Goal: Task Accomplishment & Management: Manage account settings

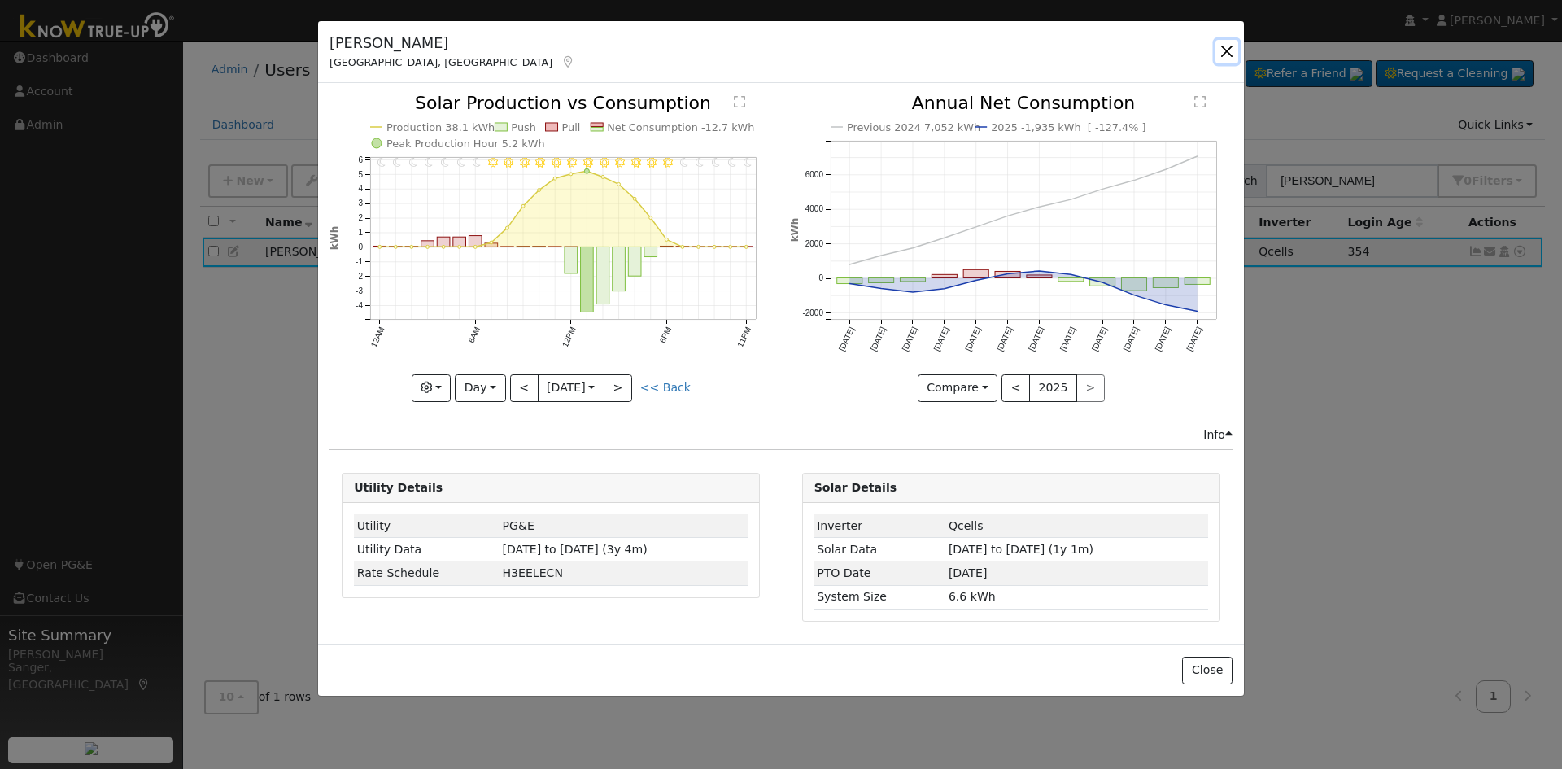
click at [1229, 52] on button "button" at bounding box center [1227, 51] width 23 height 23
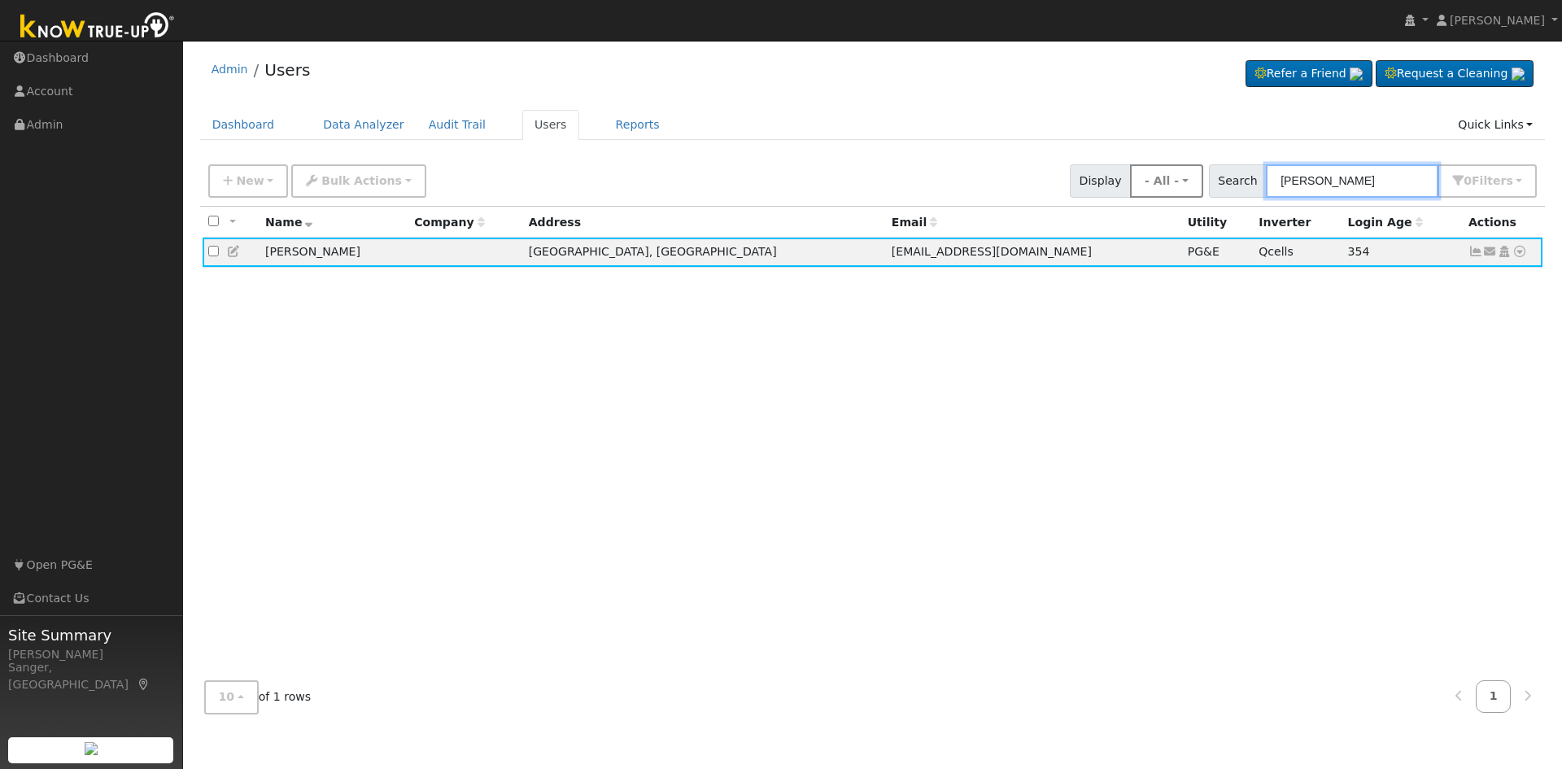
drag, startPoint x: 1383, startPoint y: 174, endPoint x: 1190, endPoint y: 184, distance: 192.3
click at [1190, 184] on div "New Add User Quick Add Quick Connect Quick Convert Lead Bulk Actions Send Email…" at bounding box center [872, 178] width 1335 height 39
paste input "[PERSON_NAME]"
type input "[PERSON_NAME]"
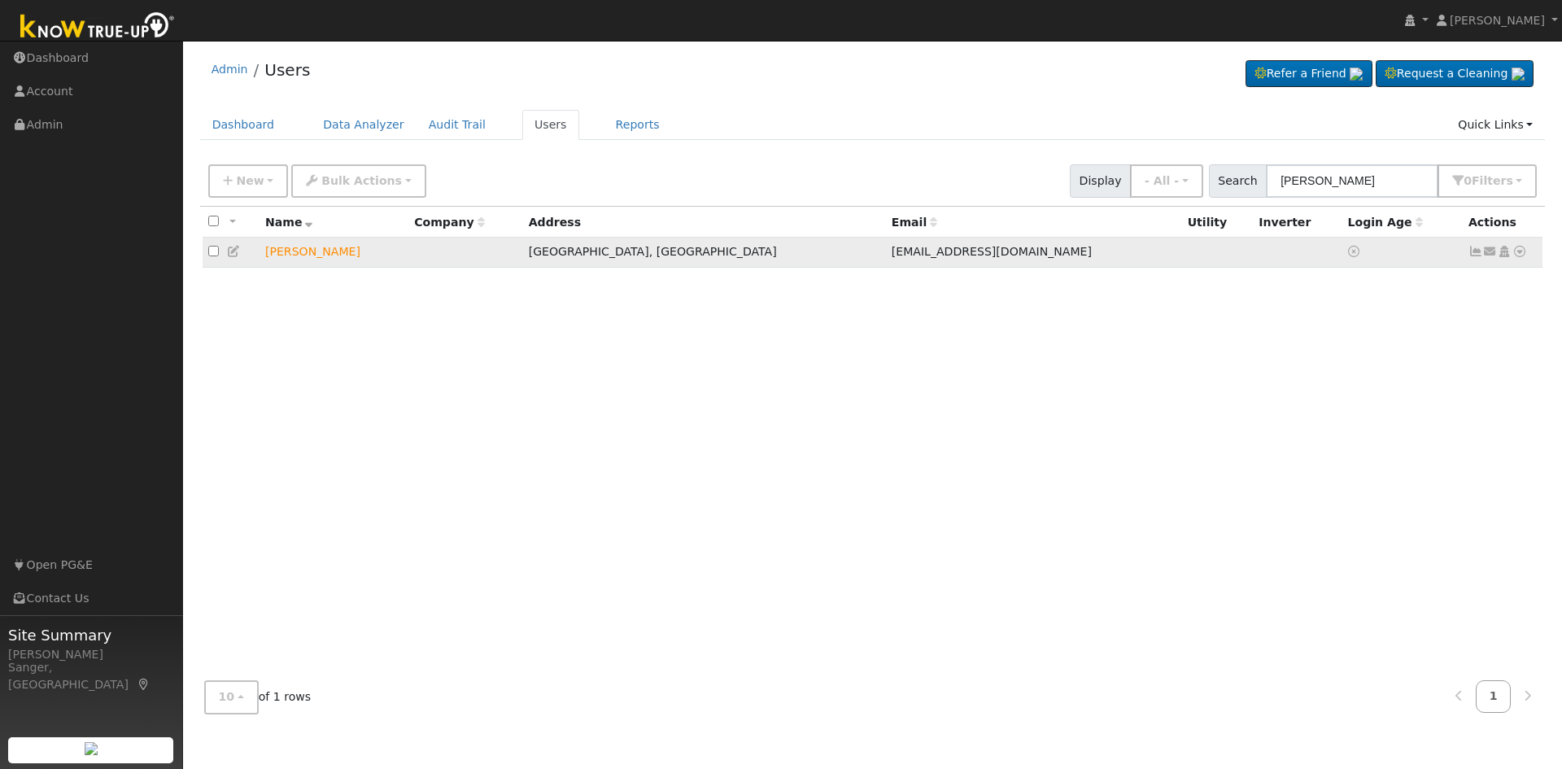
click at [1514, 255] on icon at bounding box center [1520, 251] width 15 height 11
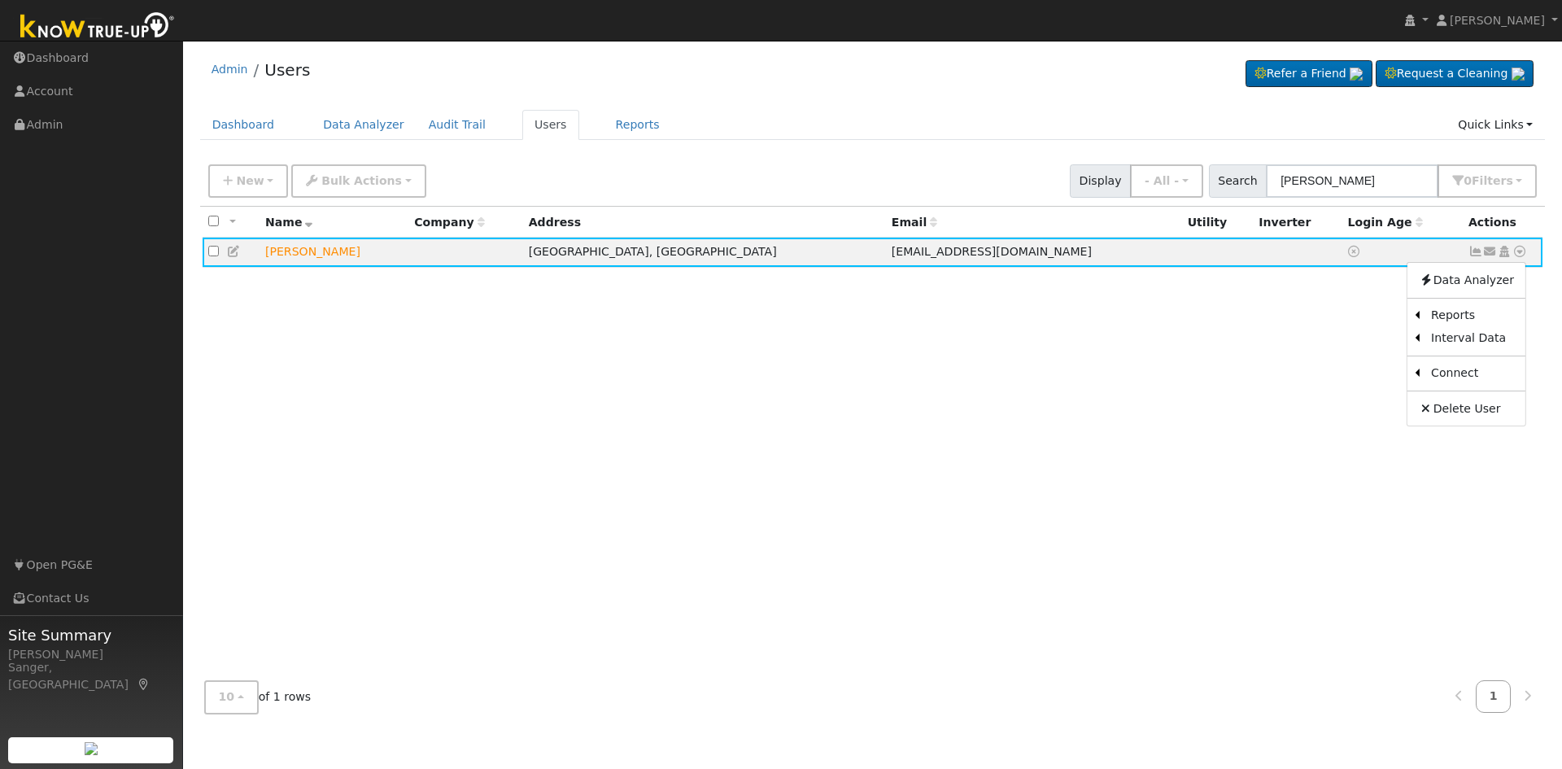
drag, startPoint x: 1254, startPoint y: 346, endPoint x: 1492, endPoint y: 273, distance: 248.6
click at [1255, 346] on div "All None All on page None on page Name Company Address Email Utility Inverter L…" at bounding box center [873, 437] width 1346 height 461
click at [1486, 254] on icon at bounding box center [1490, 251] width 15 height 11
click at [1442, 287] on link "Send Email..." at bounding box center [1439, 280] width 113 height 23
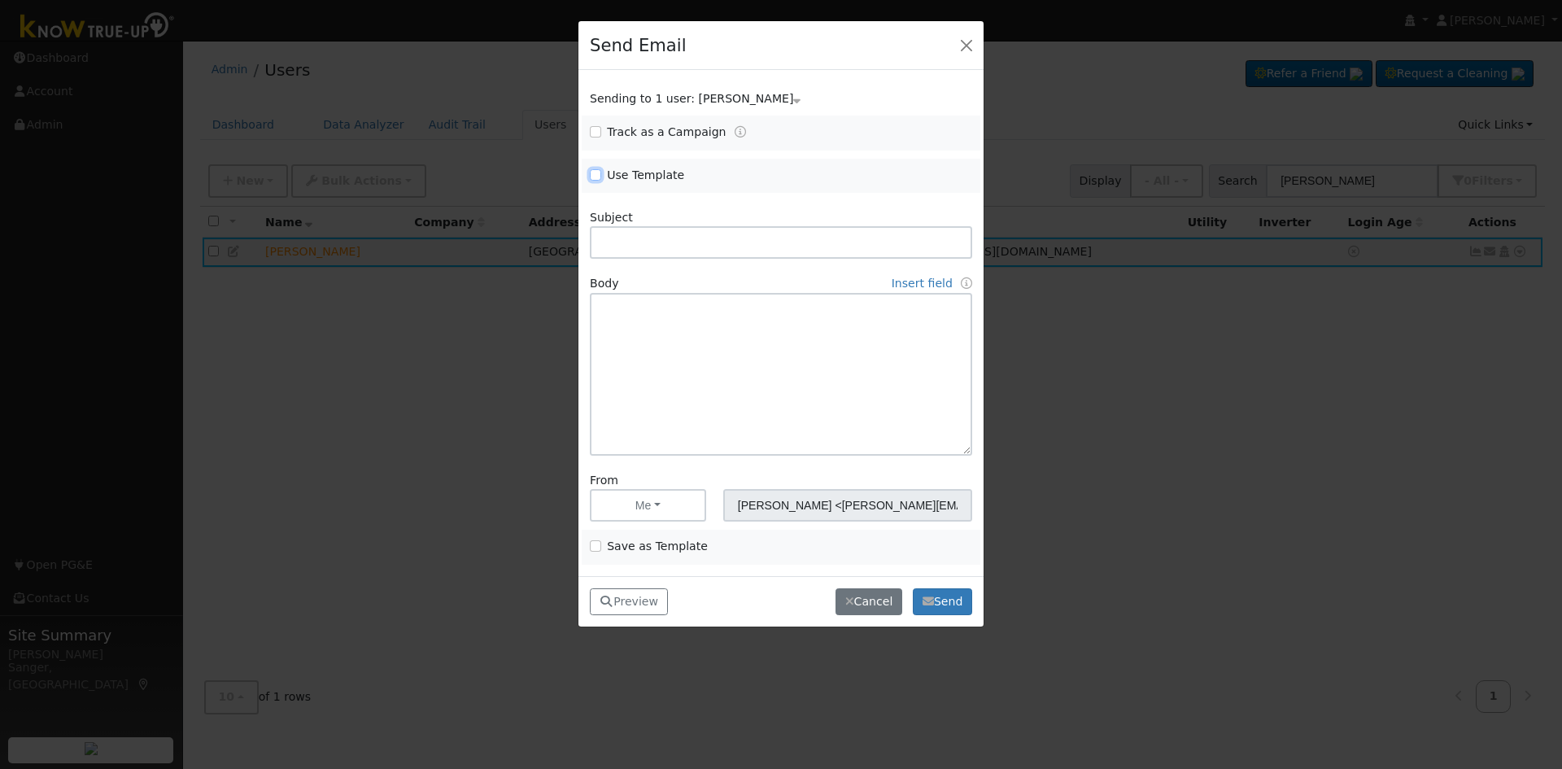
click at [594, 171] on input "Use Template" at bounding box center [595, 174] width 11 height 11
checkbox input "true"
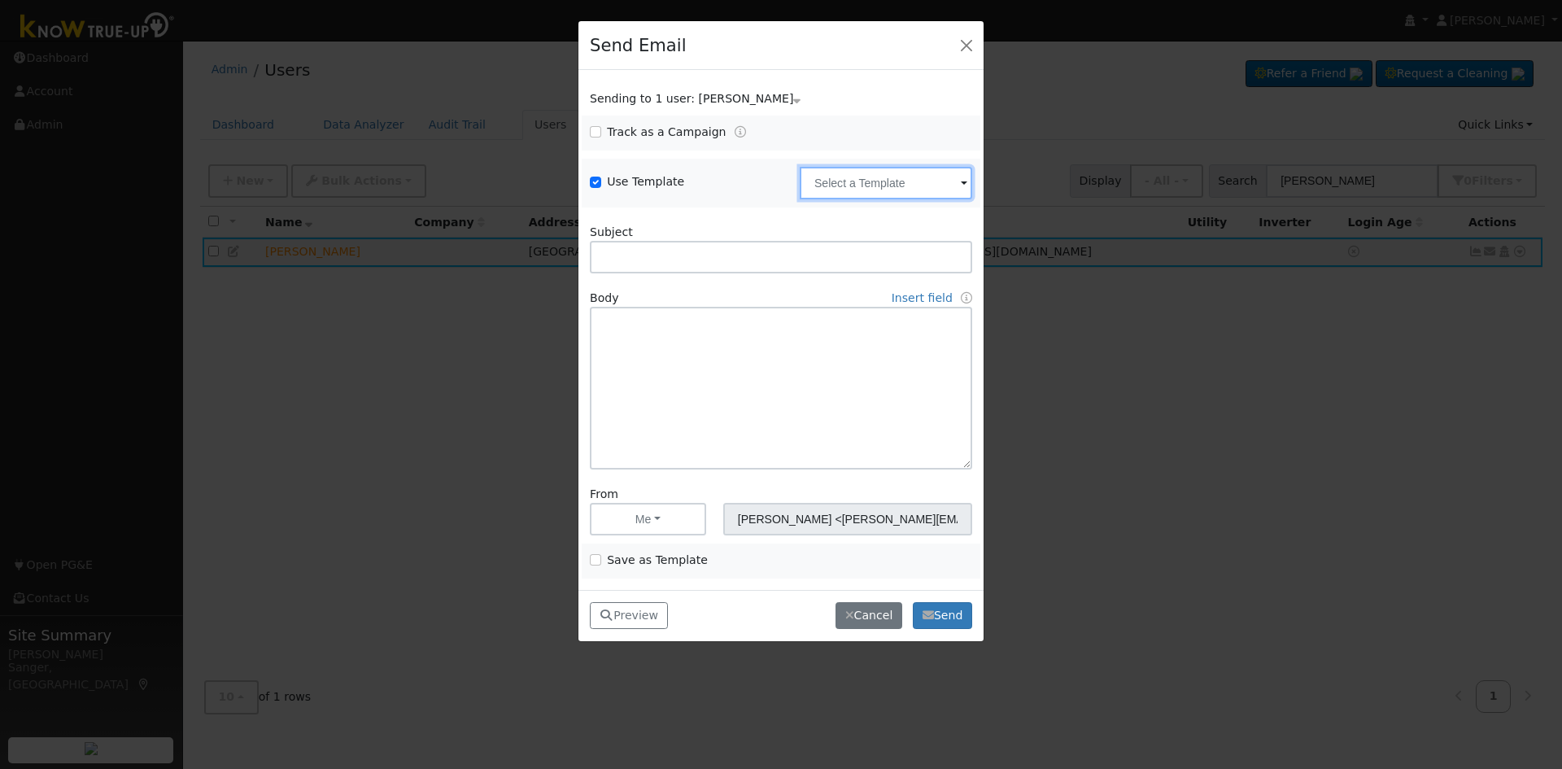
click at [859, 191] on input "text" at bounding box center [886, 183] width 173 height 33
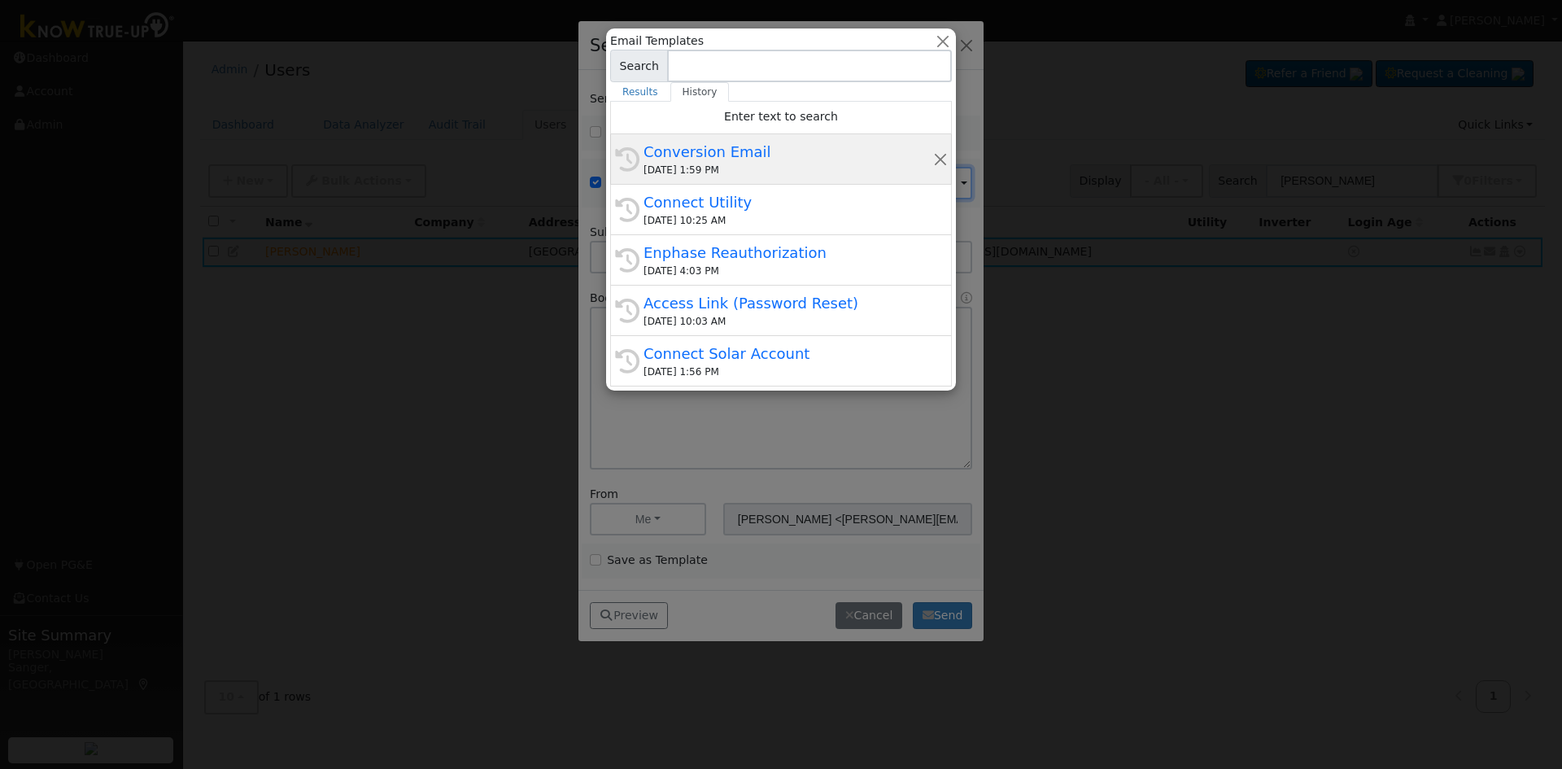
click at [730, 167] on div "[DATE] 1:59 PM" at bounding box center [789, 170] width 290 height 15
type input "Conversion Email"
type input "Connect Your Utility Account"
type textarea "Dear {user_fname}, The first step is to connect your electric utility account. …"
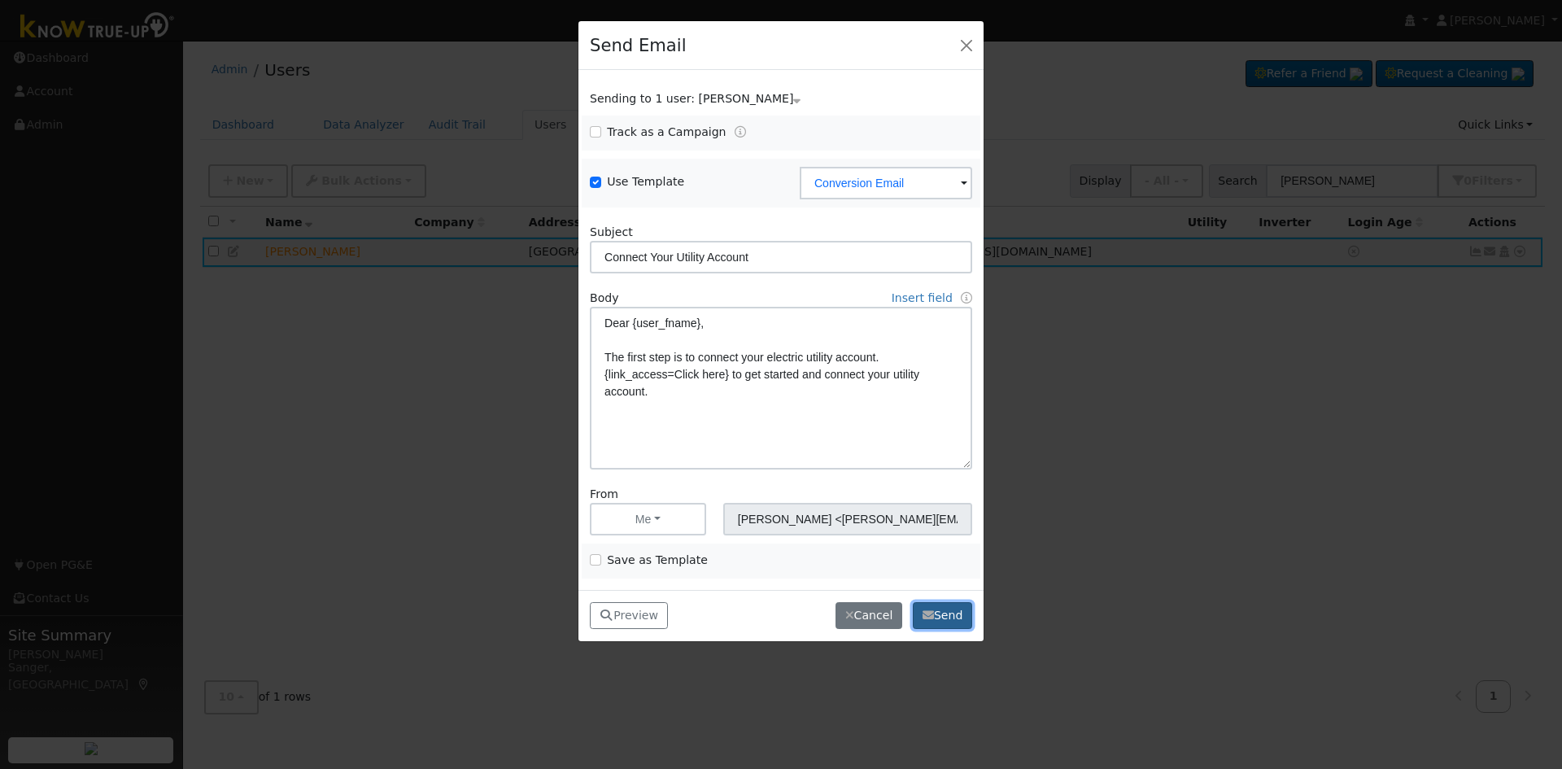
click at [928, 605] on button "Send" at bounding box center [942, 616] width 59 height 28
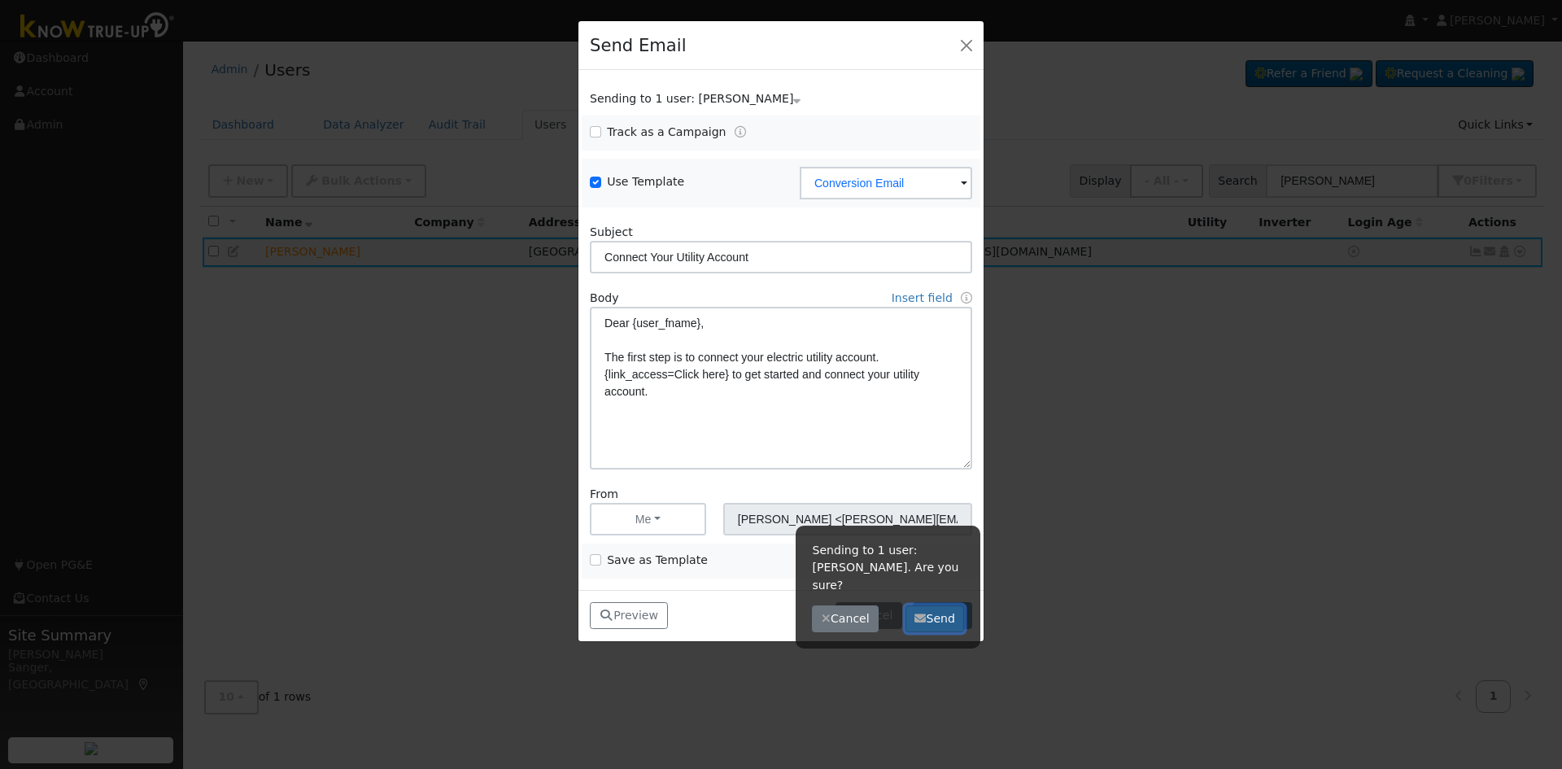
click at [928, 605] on button "Send" at bounding box center [935, 619] width 59 height 28
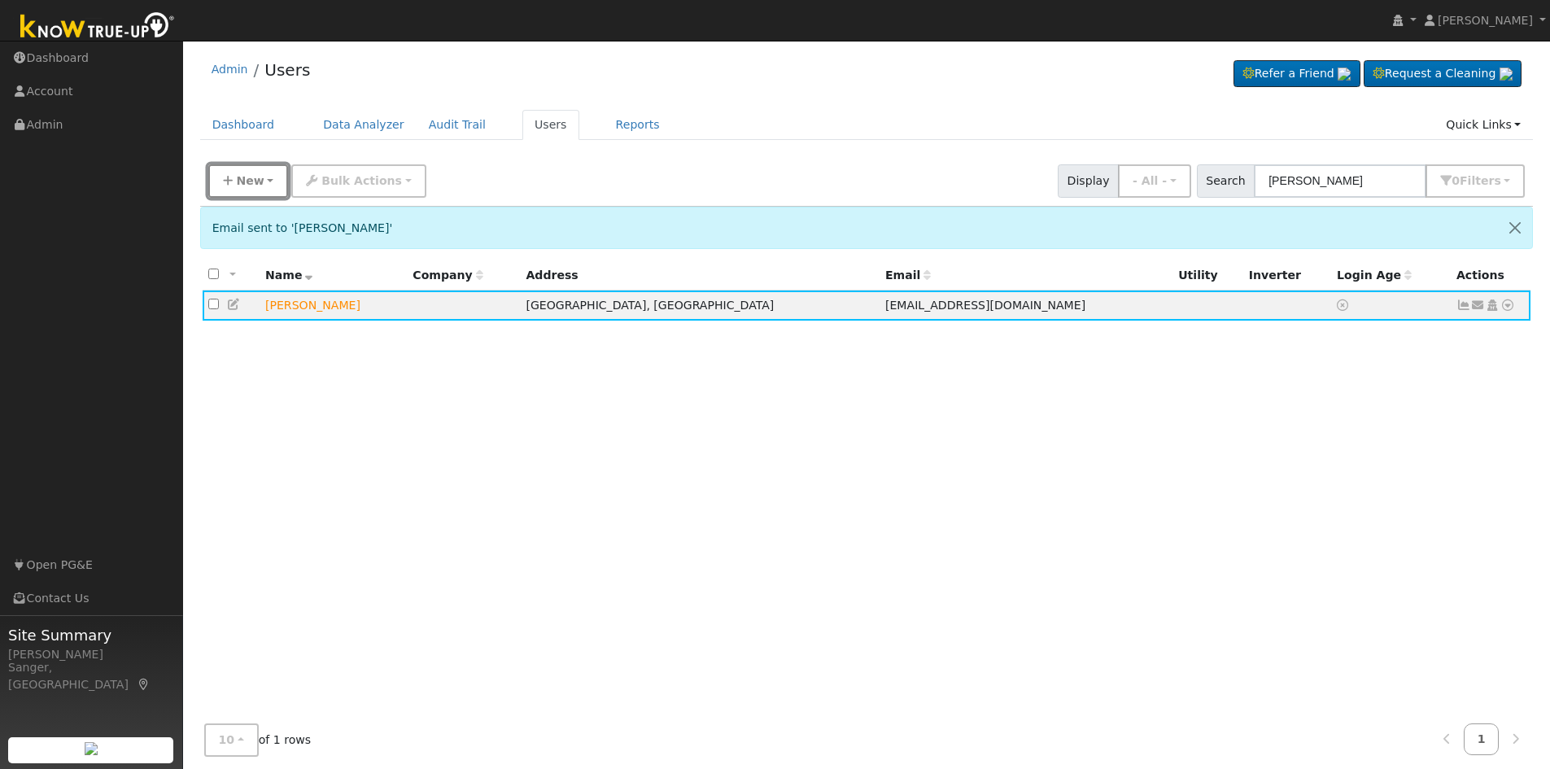
click at [232, 174] on button "New" at bounding box center [248, 180] width 81 height 33
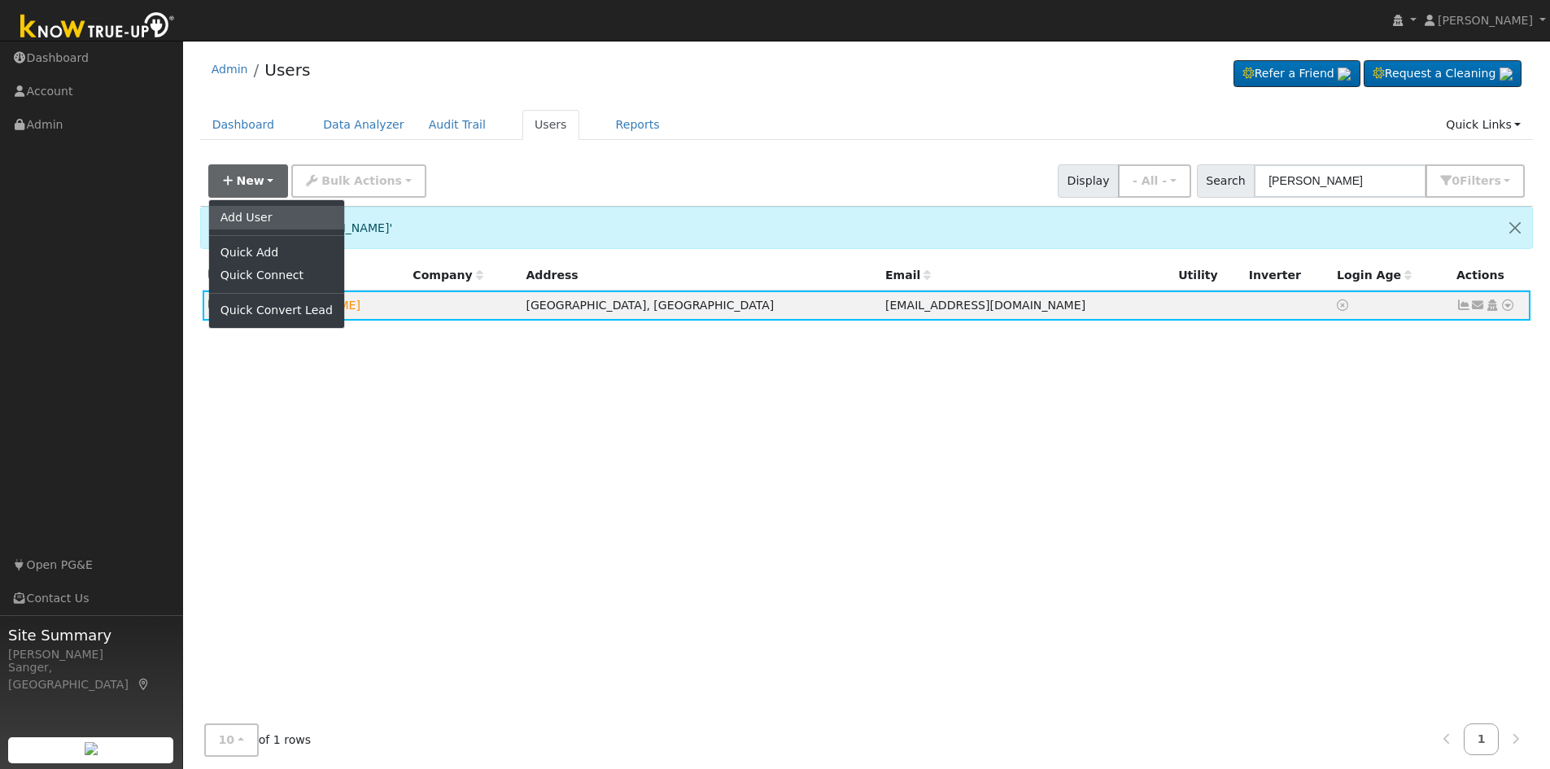
click at [262, 210] on link "Add User" at bounding box center [276, 217] width 135 height 23
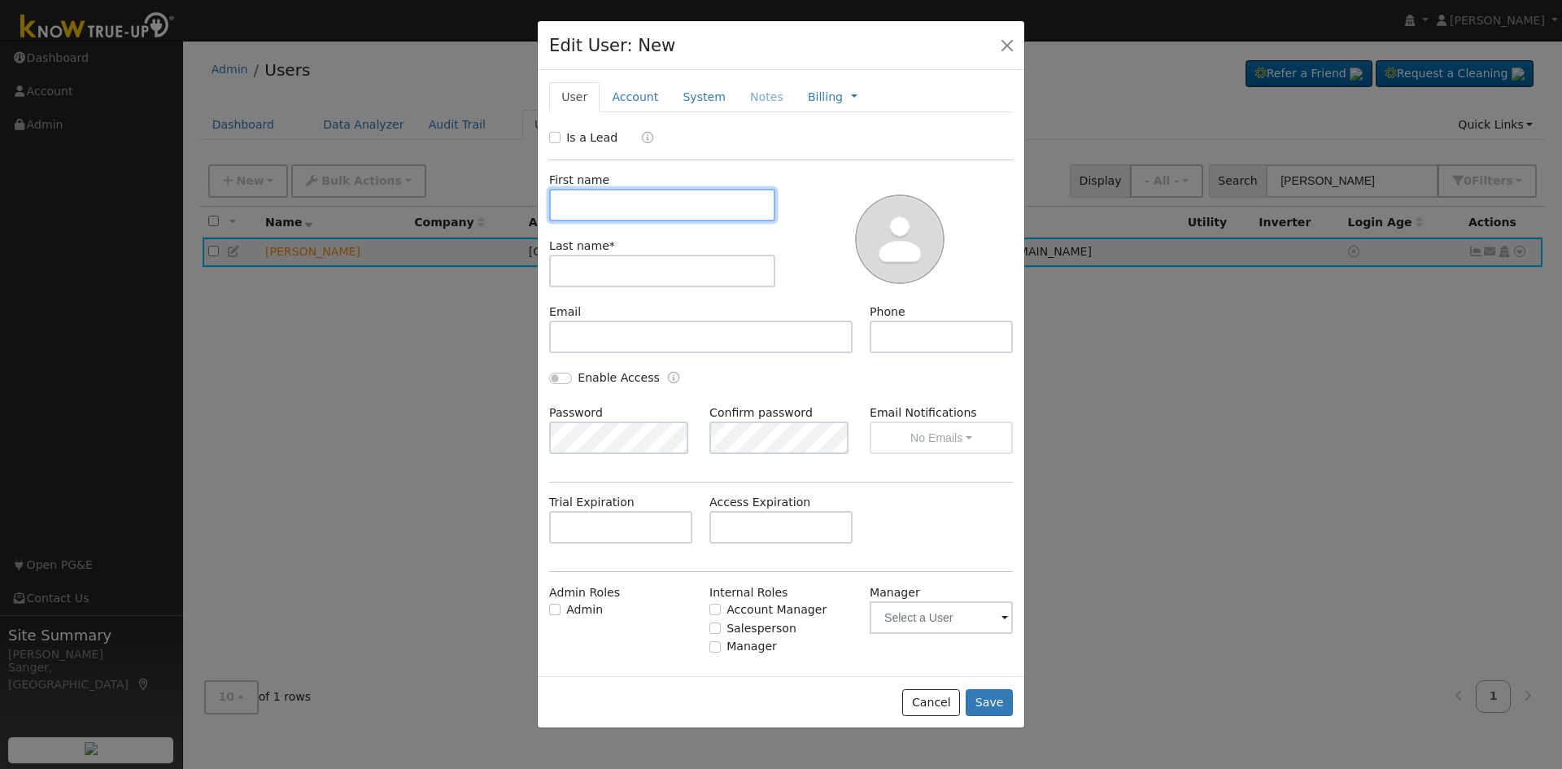
click at [736, 204] on input "text" at bounding box center [662, 205] width 226 height 33
paste input "[PERSON_NAME] [PERSON_NAME]"
type input "[PERSON_NAME] [PERSON_NAME]"
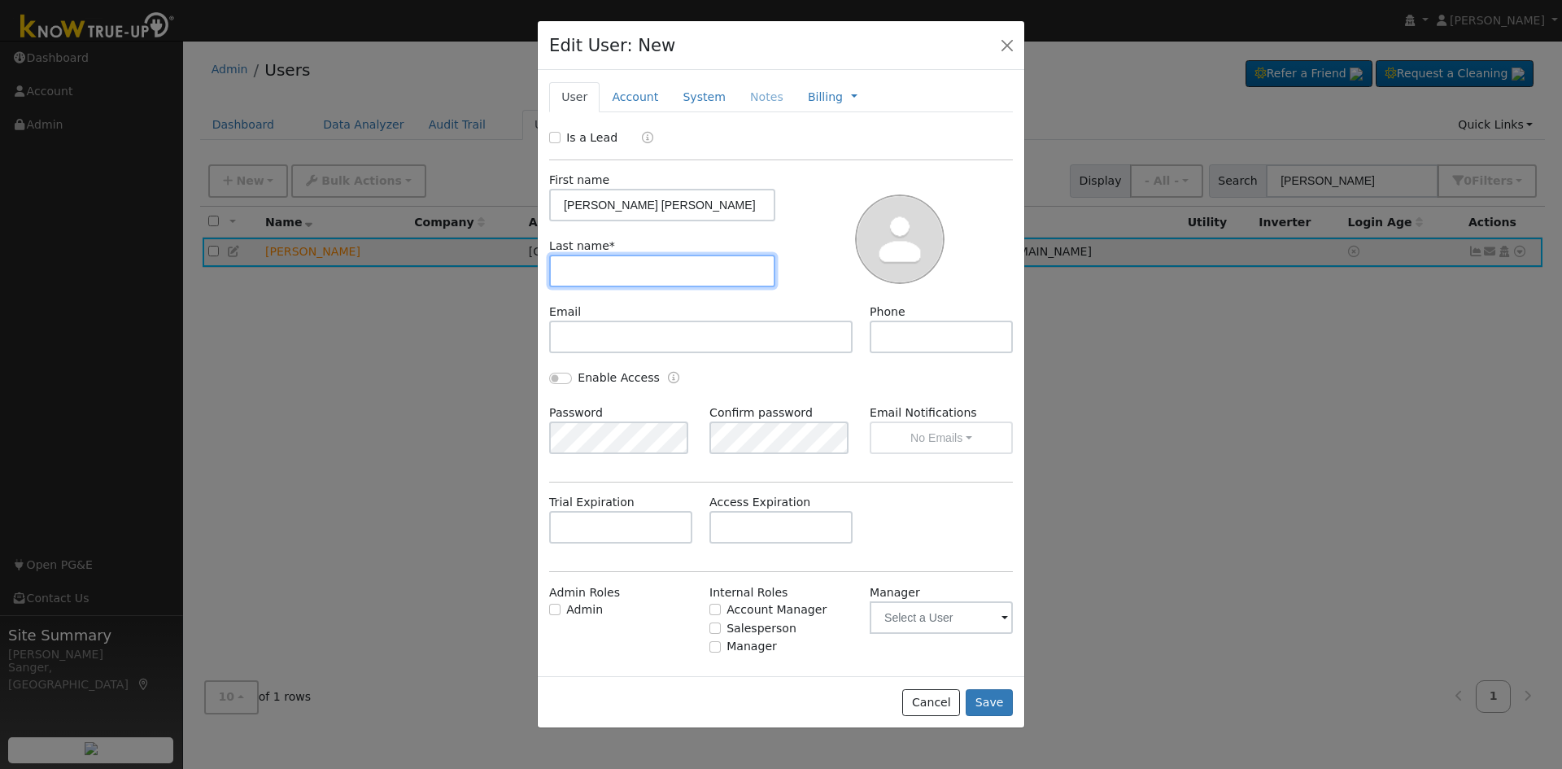
click at [649, 269] on input "text" at bounding box center [662, 271] width 226 height 33
paste input "[PERSON_NAME] [PERSON_NAME]"
drag, startPoint x: 642, startPoint y: 273, endPoint x: 446, endPoint y: 277, distance: 196.1
click at [0, 0] on div "Edit User: New Select an Ac... New Account Nickname Cancel Create Are you sure …" at bounding box center [0, 0] width 0 height 0
type input "[PERSON_NAME]"
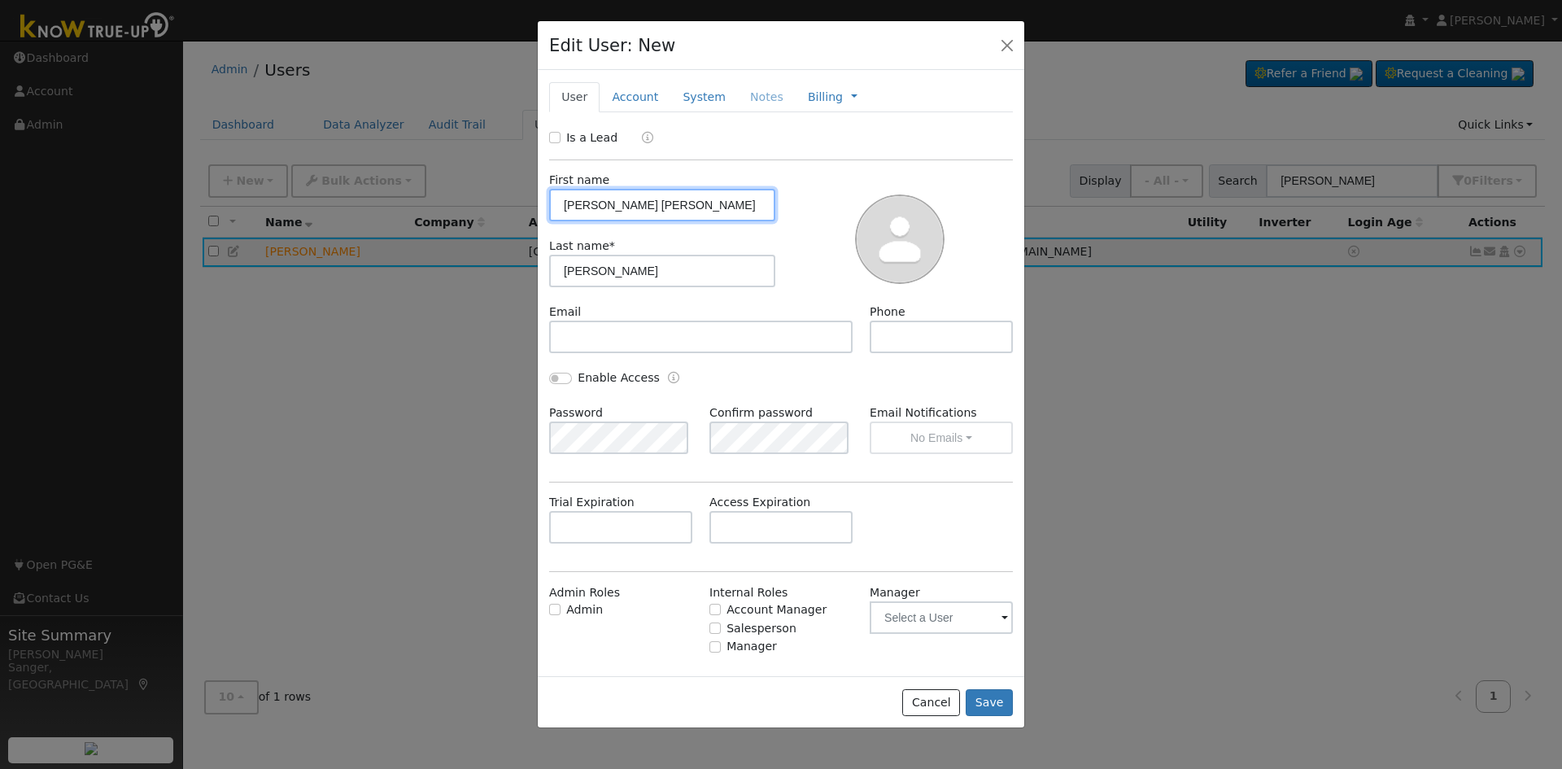
drag, startPoint x: 643, startPoint y: 207, endPoint x: 841, endPoint y: 221, distance: 198.2
click at [841, 221] on div "First name [PERSON_NAME] [PERSON_NAME] Last name * [PERSON_NAME]" at bounding box center [781, 231] width 475 height 143
type input "[PERSON_NAME]"
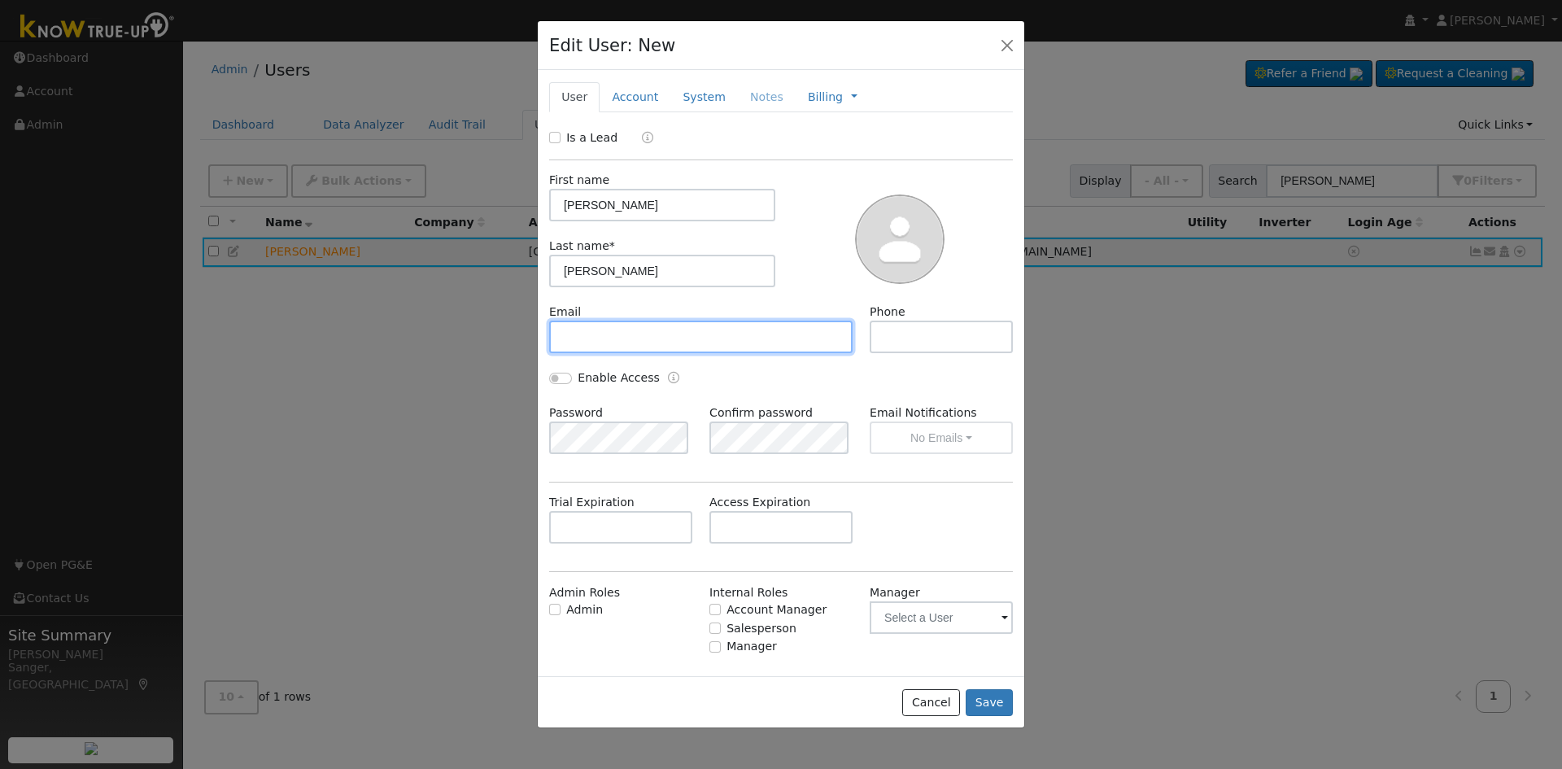
click at [675, 334] on input "text" at bounding box center [701, 337] width 304 height 33
paste input "[EMAIL_ADDRESS][DOMAIN_NAME]"
type input "[EMAIL_ADDRESS][DOMAIN_NAME]"
click at [615, 92] on link "Account" at bounding box center [635, 97] width 71 height 30
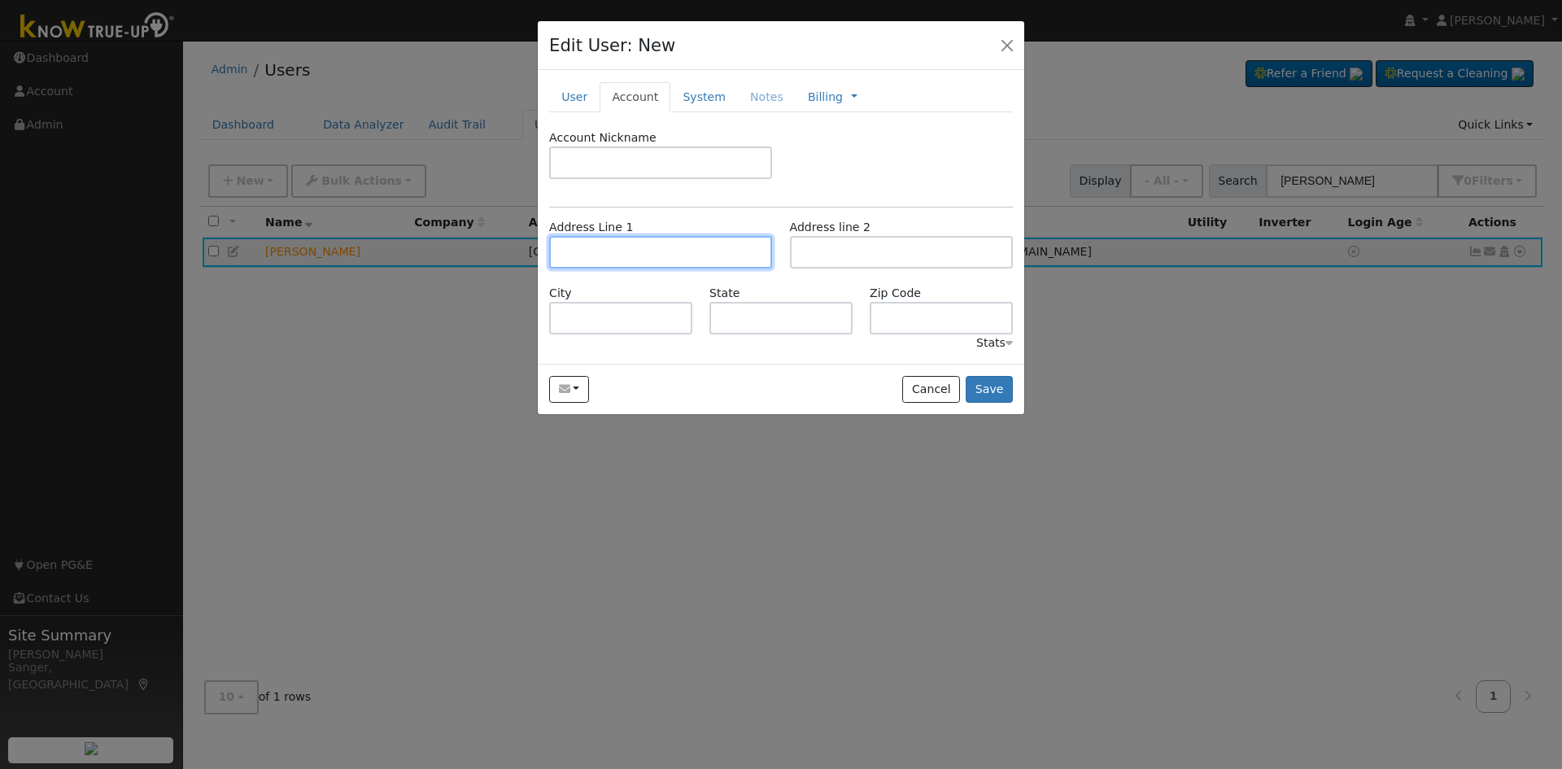
click at [623, 250] on input "text" at bounding box center [660, 252] width 223 height 33
paste input "[STREET_ADDRESS]"
type input "[STREET_ADDRESS]"
type input "Madera"
type input "CA"
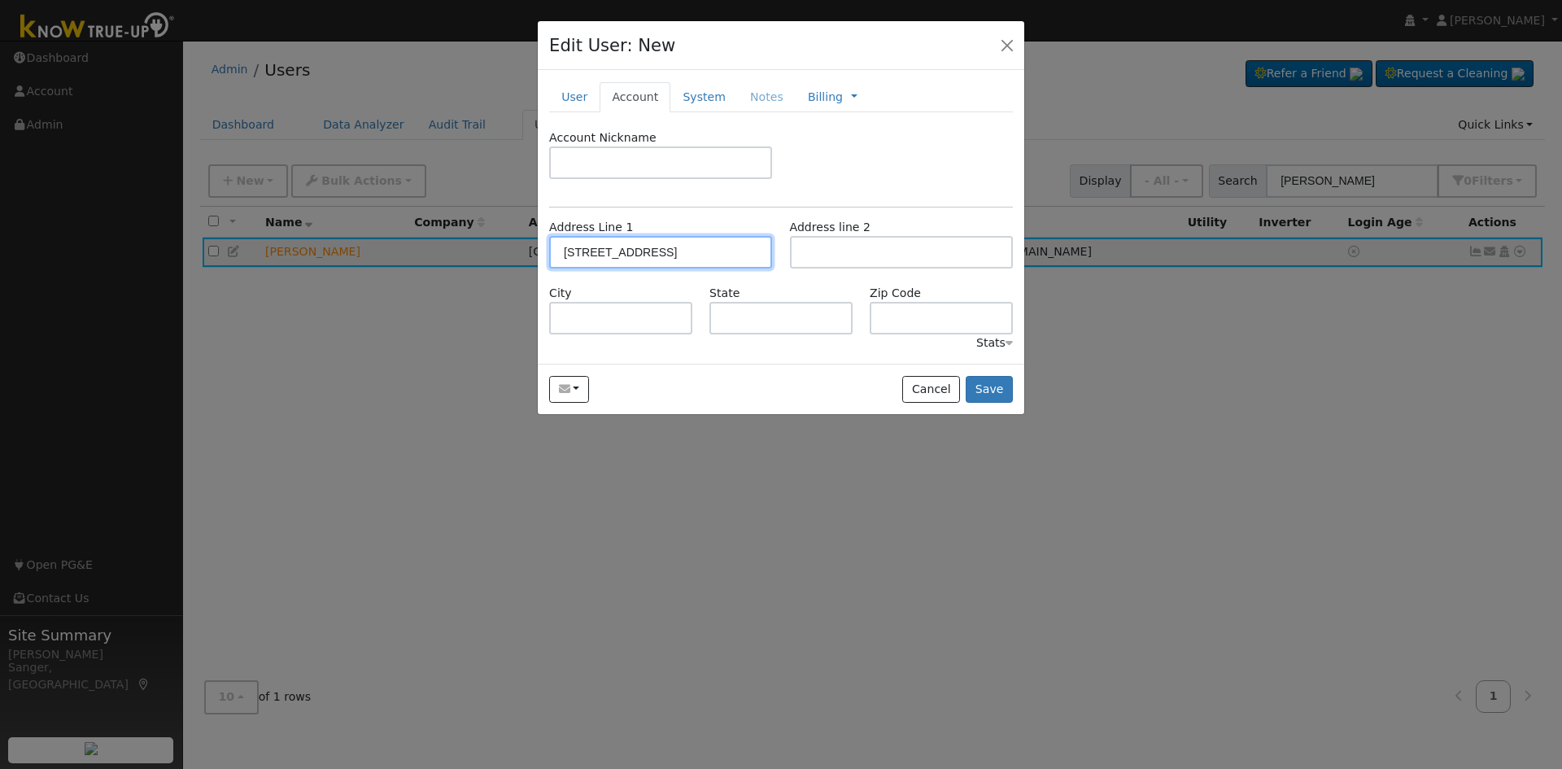
type input "93637"
click at [577, 94] on link "User" at bounding box center [574, 97] width 50 height 30
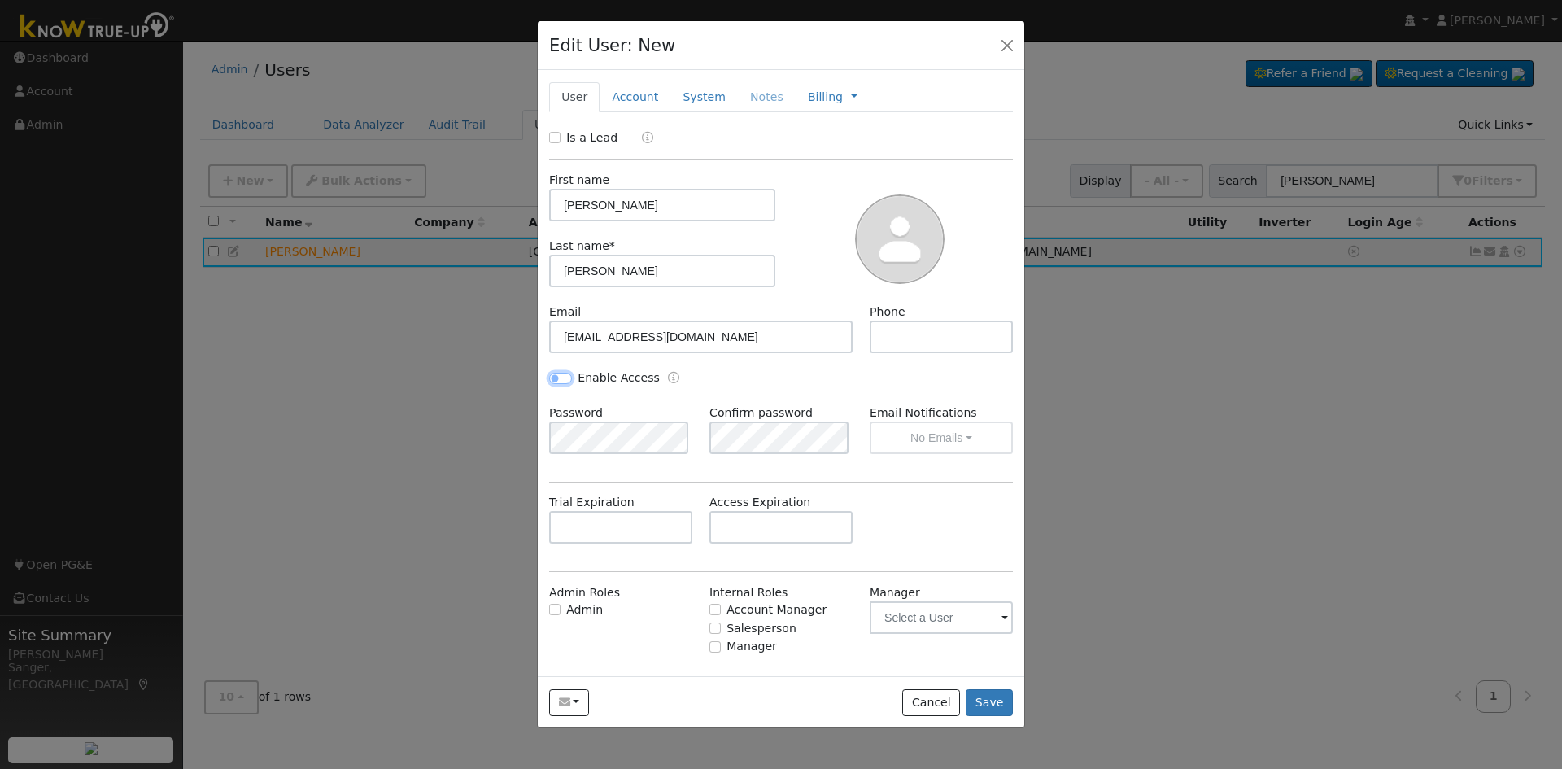
click at [556, 378] on input "Enable Access" at bounding box center [560, 378] width 23 height 11
checkbox input "true"
click at [892, 436] on button "No Emails" at bounding box center [941, 438] width 143 height 33
click at [906, 491] on link "Weekly Emails" at bounding box center [919, 497] width 113 height 23
click at [726, 526] on input "text" at bounding box center [781, 527] width 143 height 33
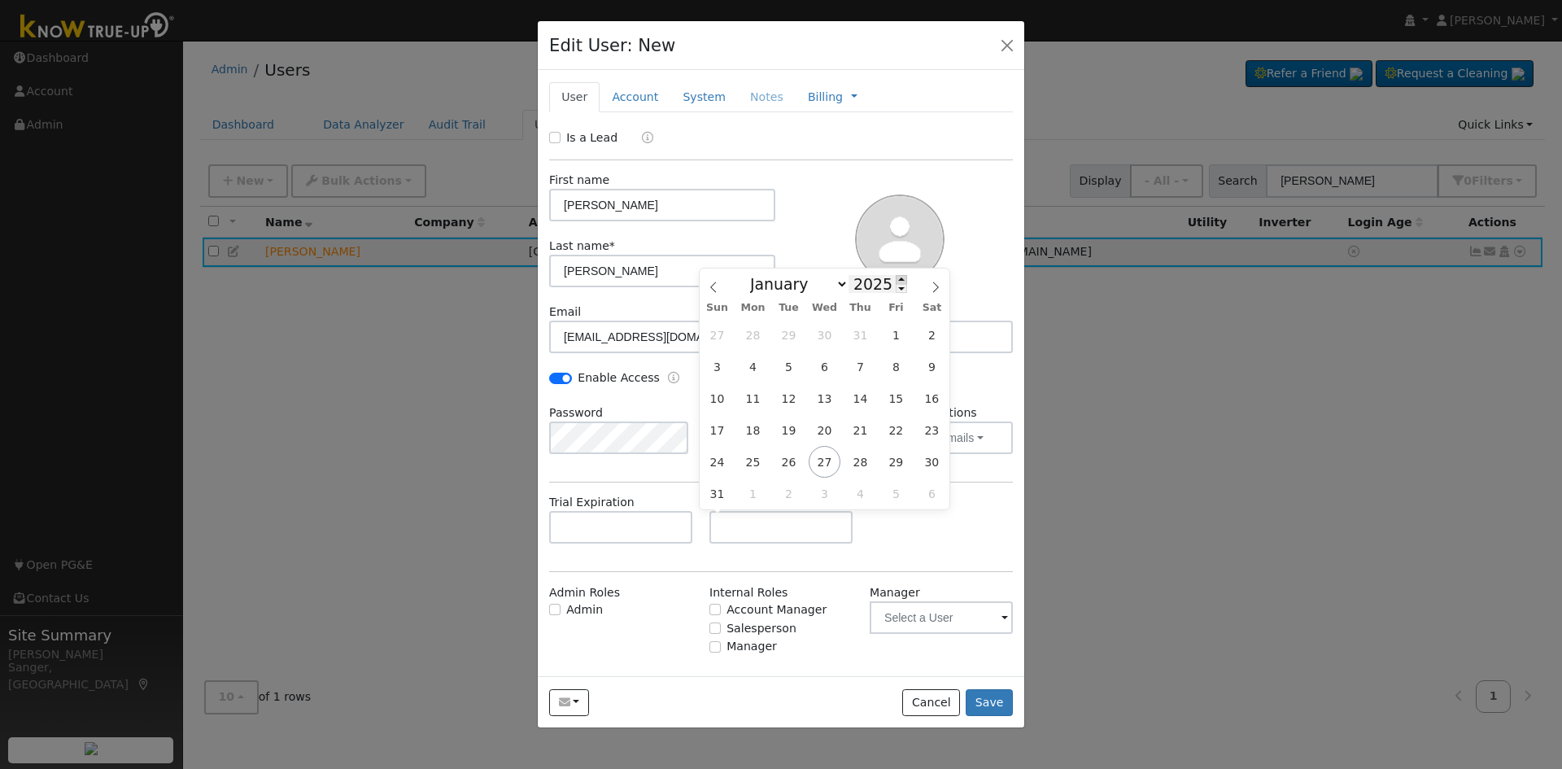
click at [896, 277] on span at bounding box center [901, 279] width 11 height 9
type input "2026"
click at [721, 499] on span "30" at bounding box center [717, 494] width 32 height 32
type input "[DATE]"
click at [811, 192] on div at bounding box center [900, 238] width 238 height 132
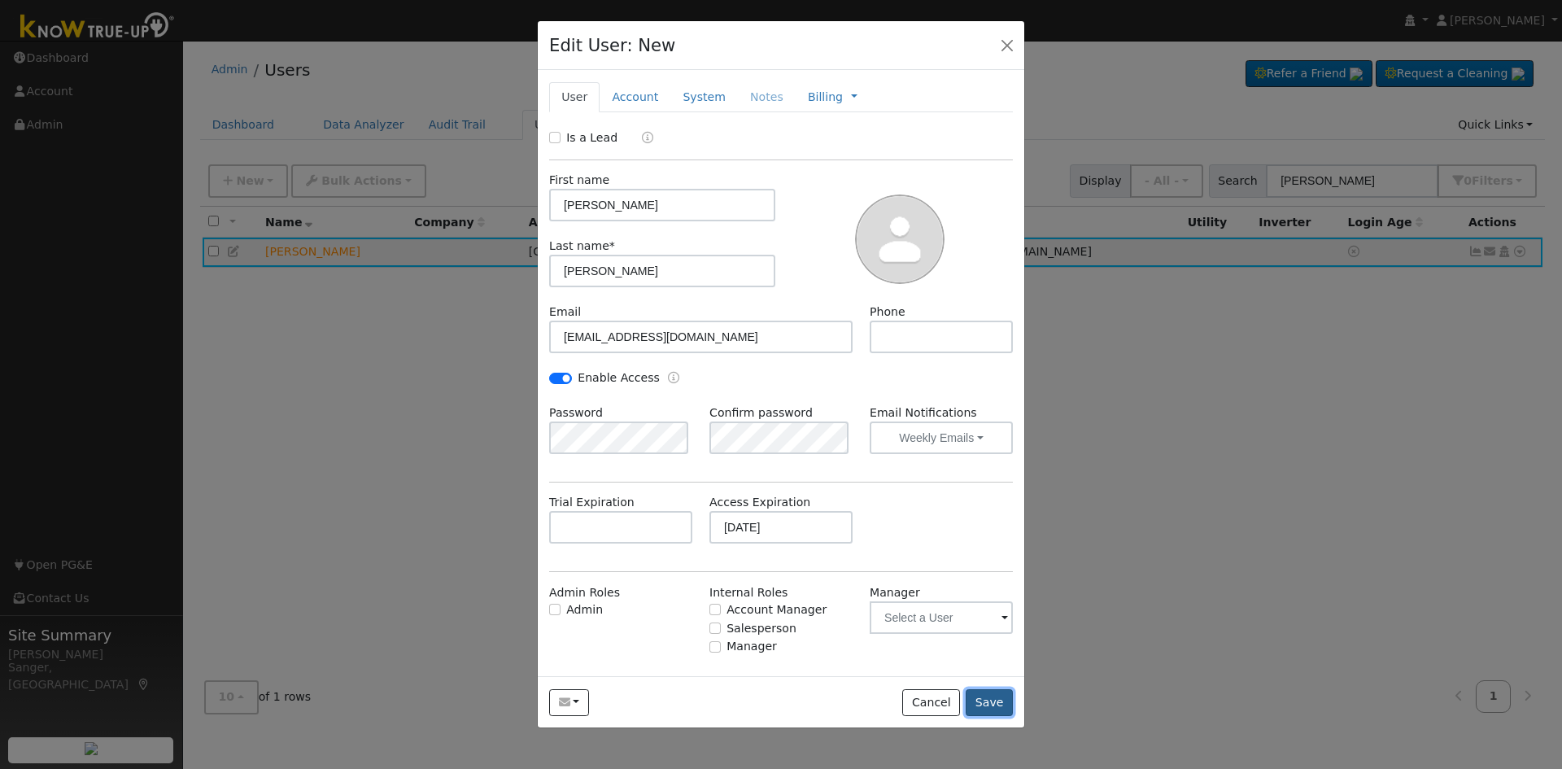
click at [999, 705] on button "Save" at bounding box center [989, 703] width 47 height 28
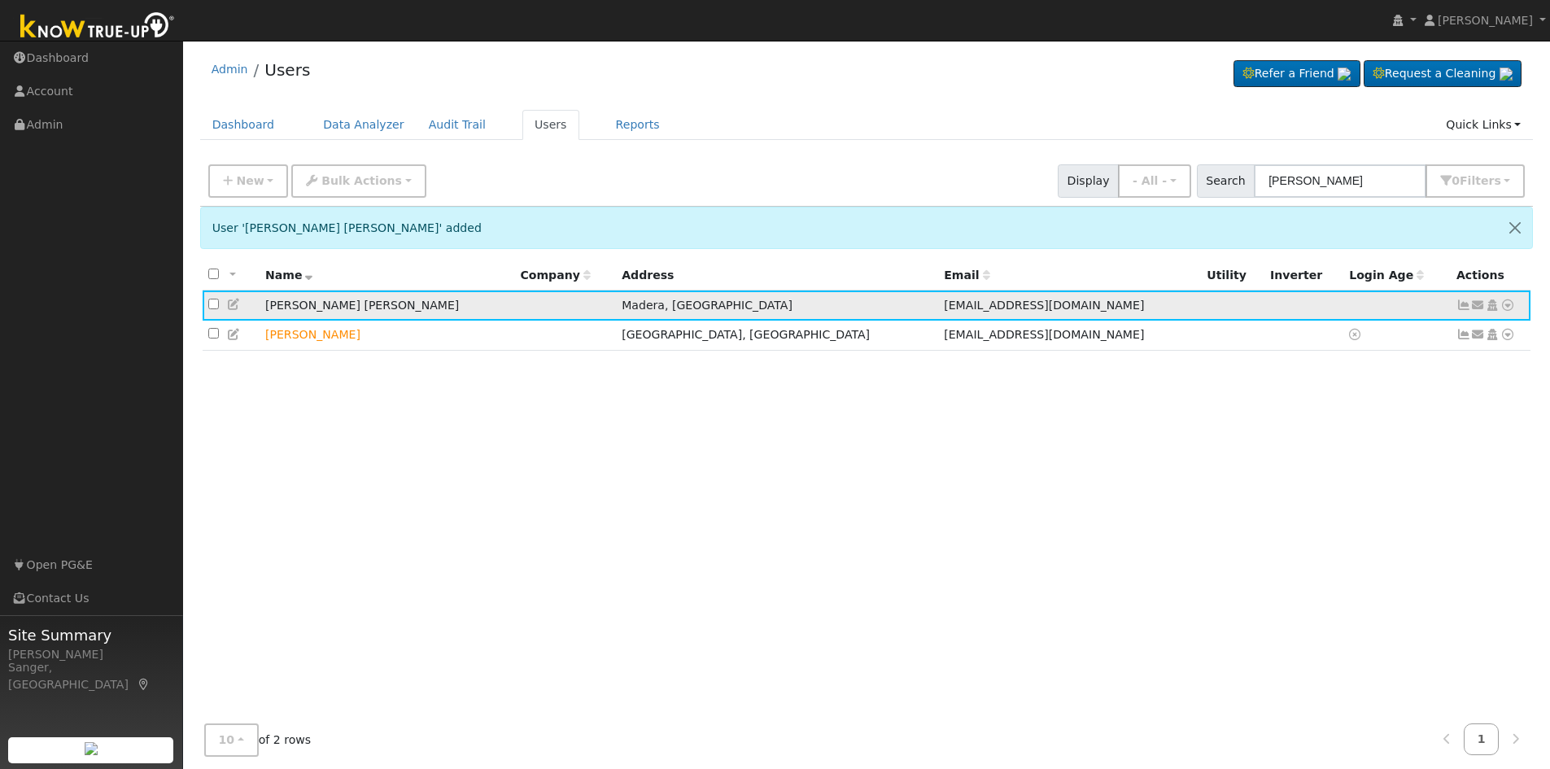
click at [1494, 309] on icon at bounding box center [1492, 304] width 15 height 11
